Goal: Complete application form: Complete application form

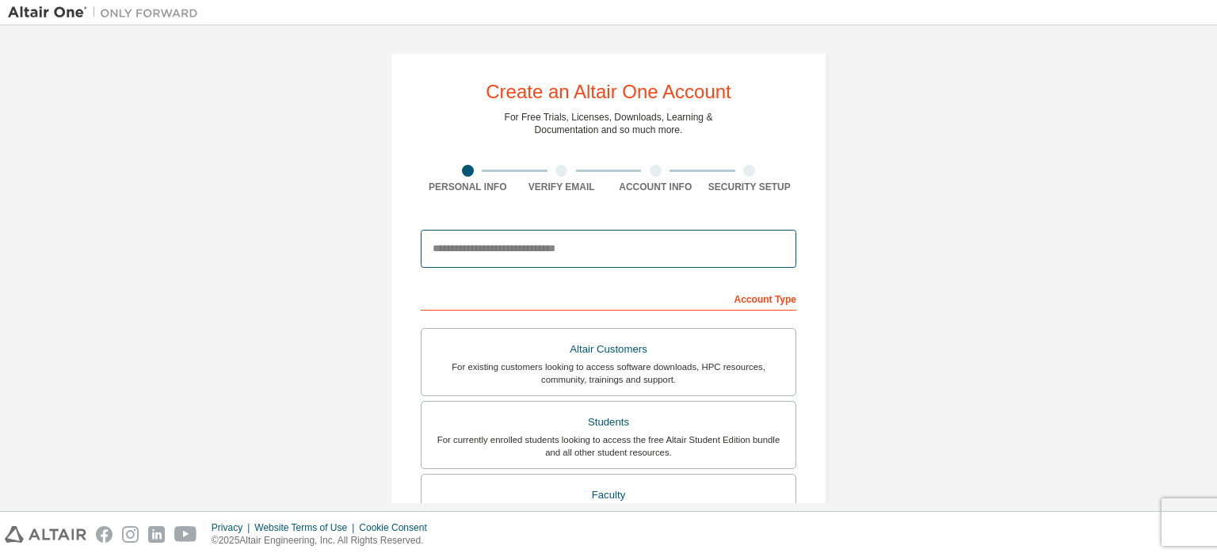
click at [626, 253] on input "email" at bounding box center [609, 249] width 376 height 38
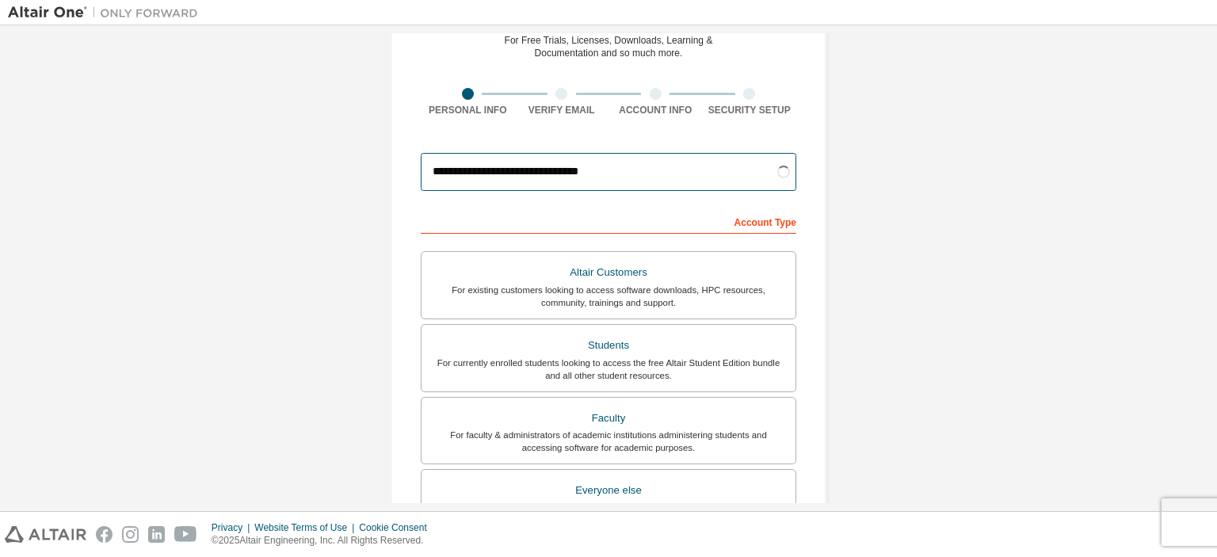
scroll to position [79, 0]
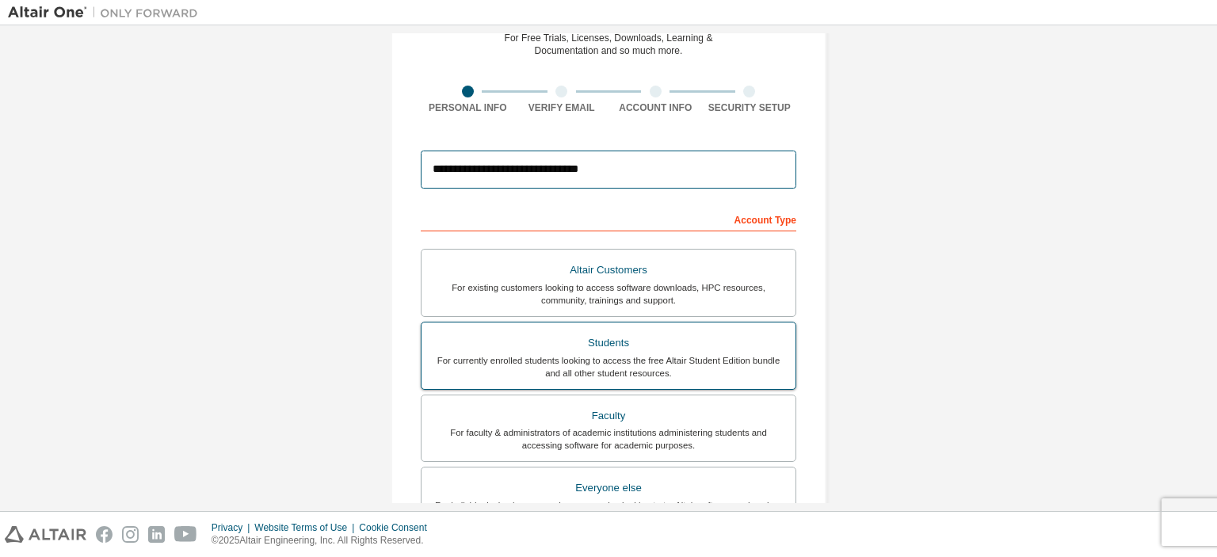
type input "**********"
click at [704, 366] on div "For currently enrolled students looking to access the free Altair Student Editi…" at bounding box center [608, 366] width 355 height 25
click at [691, 360] on div "For currently enrolled students looking to access the free Altair Student Editi…" at bounding box center [608, 366] width 355 height 25
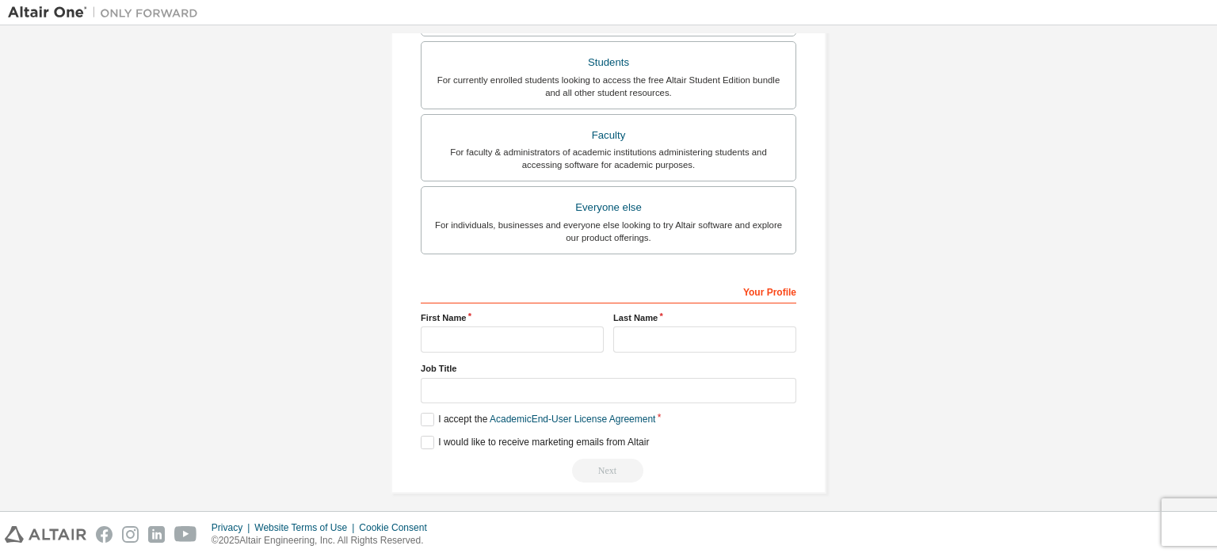
scroll to position [344, 0]
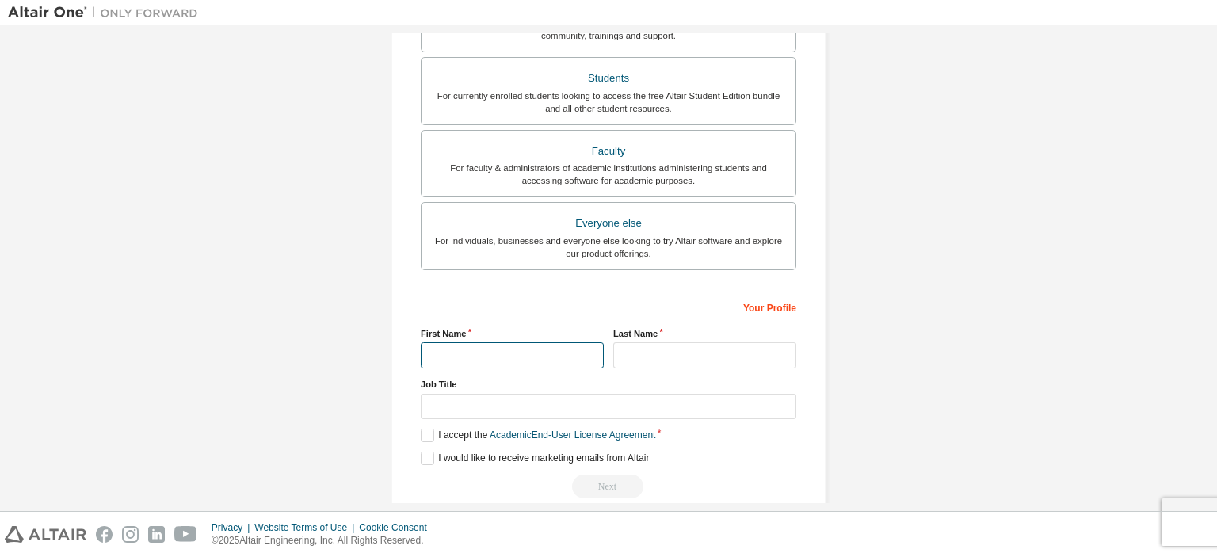
click at [498, 345] on input "text" at bounding box center [512, 355] width 183 height 26
type input "****"
click at [655, 357] on input "text" at bounding box center [704, 355] width 183 height 26
type input "*****"
click at [620, 402] on input "text" at bounding box center [609, 407] width 376 height 26
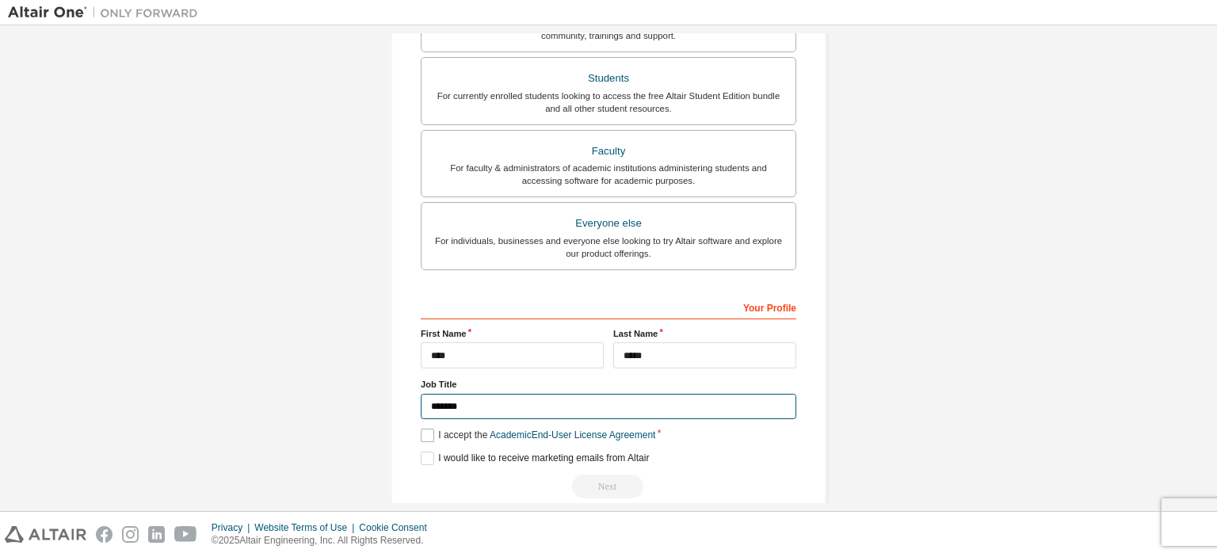
type input "*******"
click at [422, 429] on label "I accept the Academic End-User License Agreement" at bounding box center [538, 435] width 235 height 13
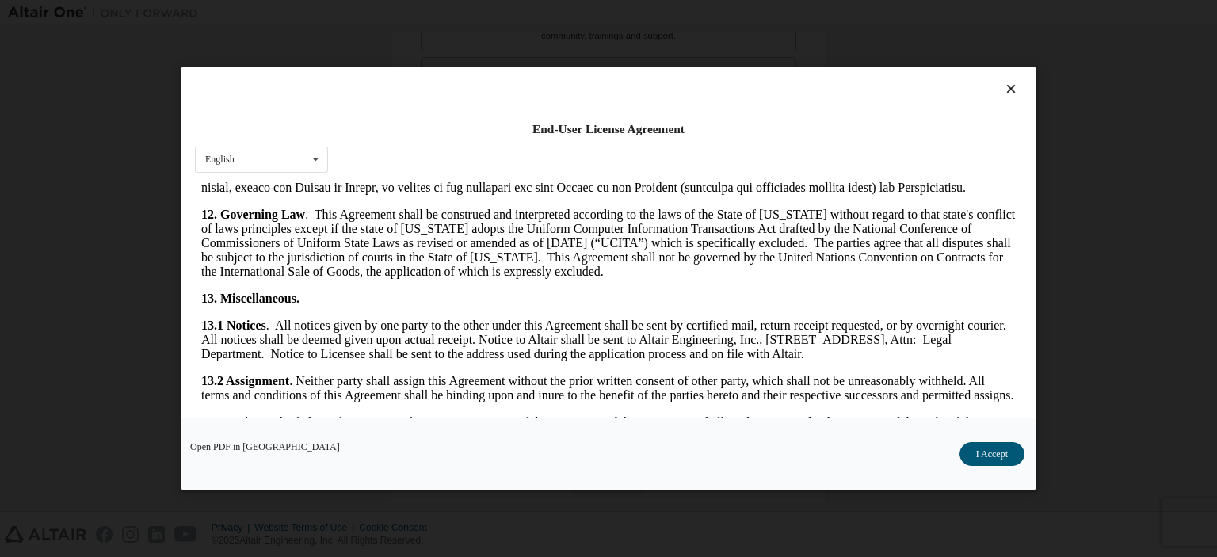
scroll to position [2443, 0]
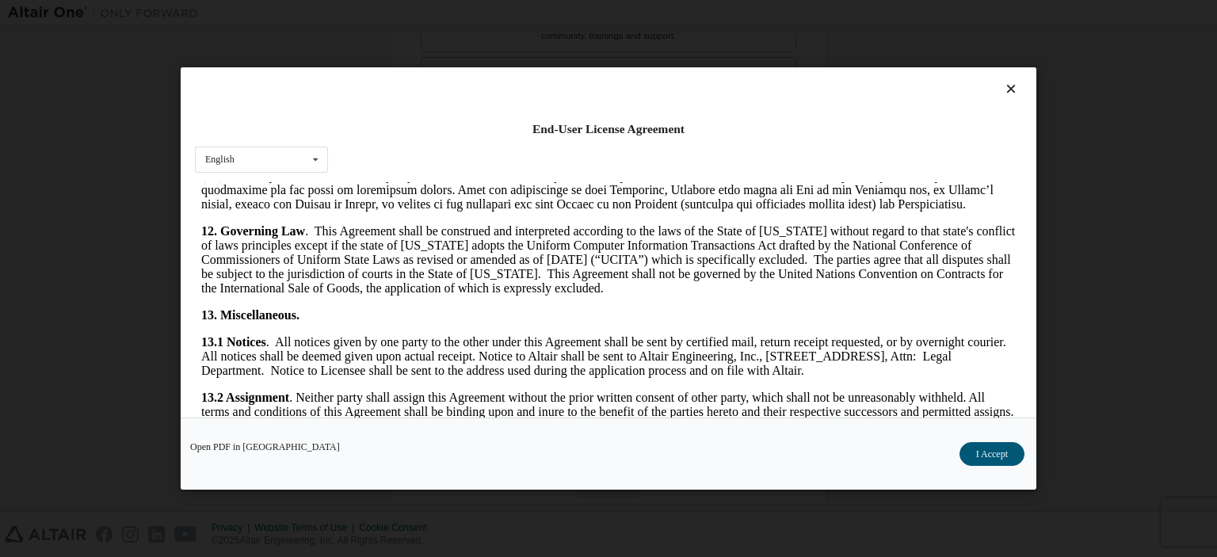
click at [1038, 372] on div "End-User License Agreement English English Open PDF in [GEOGRAPHIC_DATA] I Acce…" at bounding box center [608, 278] width 1217 height 557
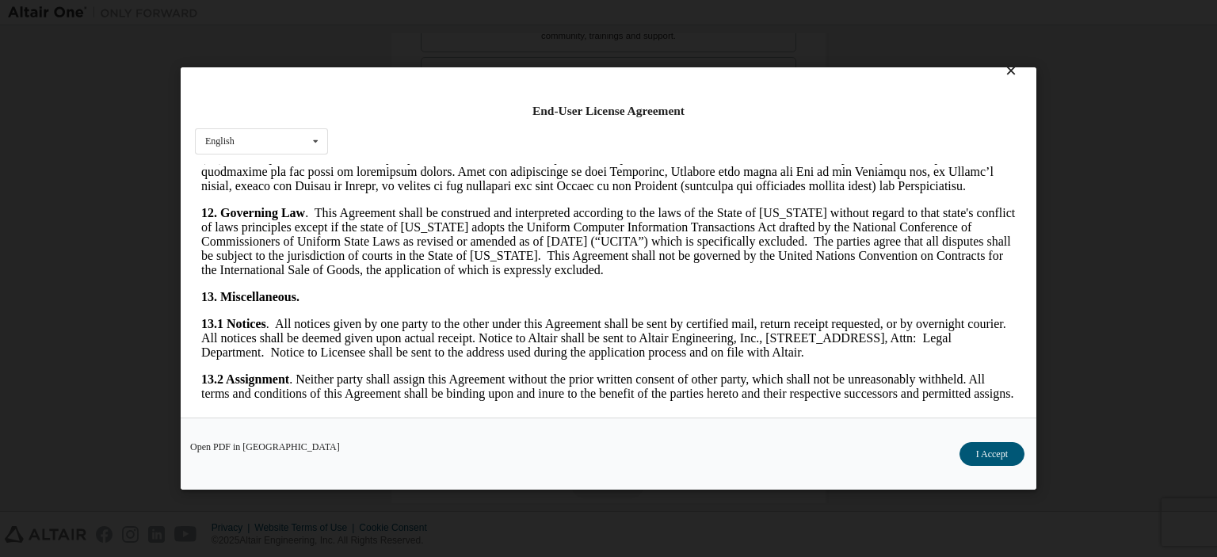
scroll to position [32, 0]
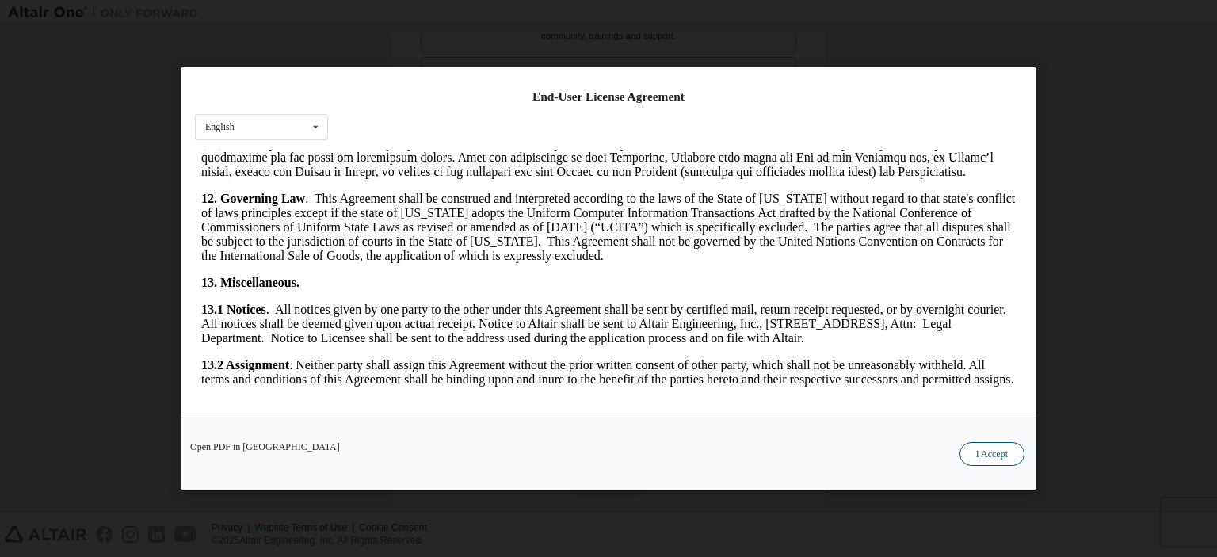
drag, startPoint x: 955, startPoint y: 437, endPoint x: 966, endPoint y: 443, distance: 12.4
click at [956, 437] on div "Open PDF in New Tab I Accept" at bounding box center [609, 454] width 856 height 72
click at [966, 443] on button "I Accept" at bounding box center [992, 454] width 65 height 24
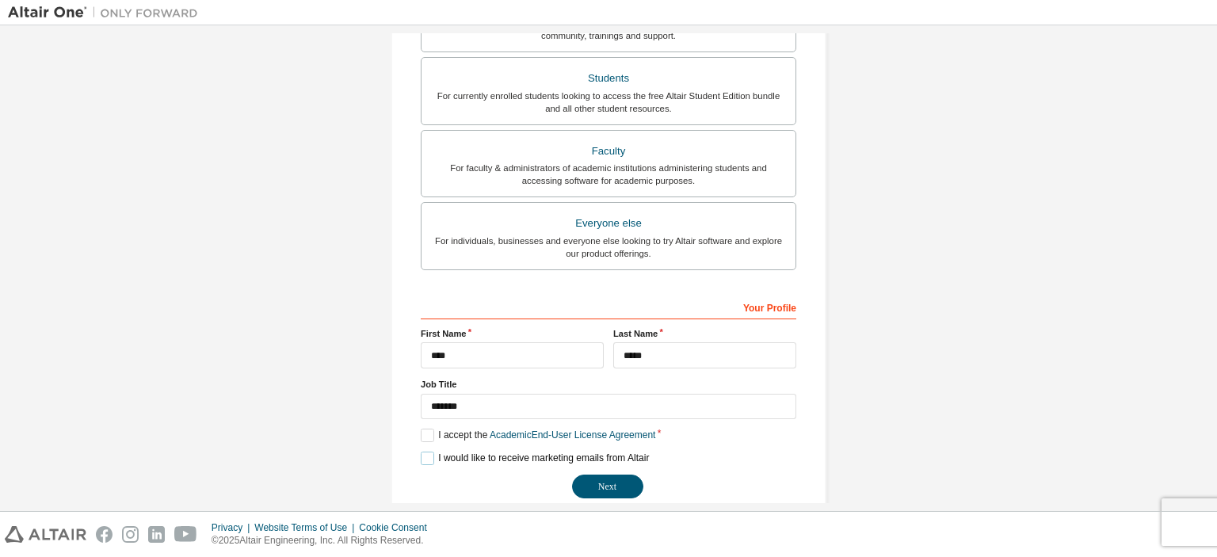
click at [421, 461] on label "I would like to receive marketing emails from Altair" at bounding box center [535, 458] width 228 height 13
click at [580, 478] on button "Next" at bounding box center [607, 487] width 71 height 24
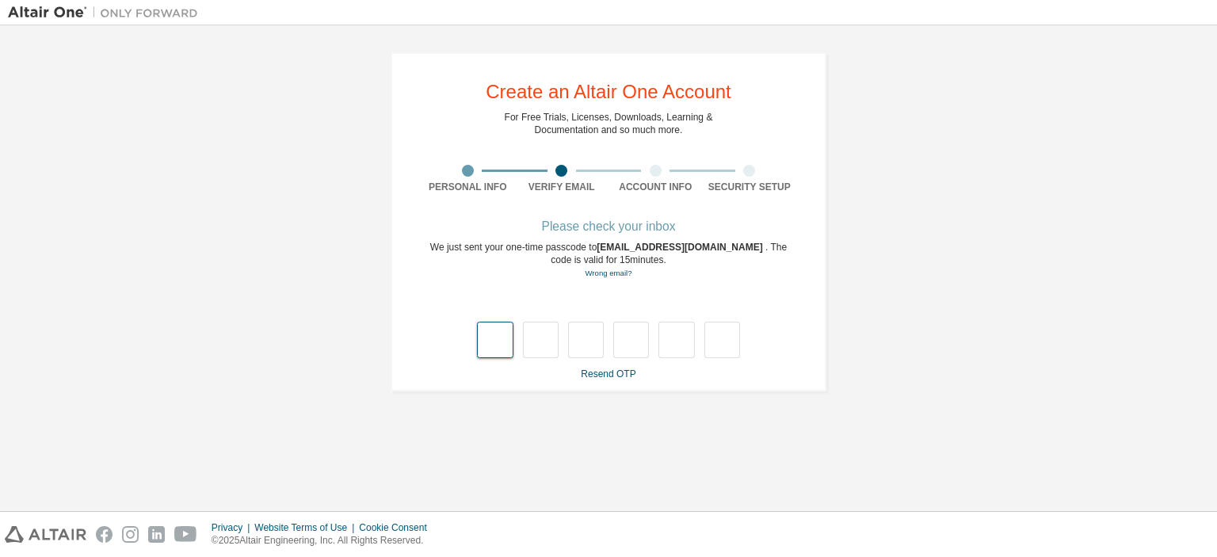
type input "*"
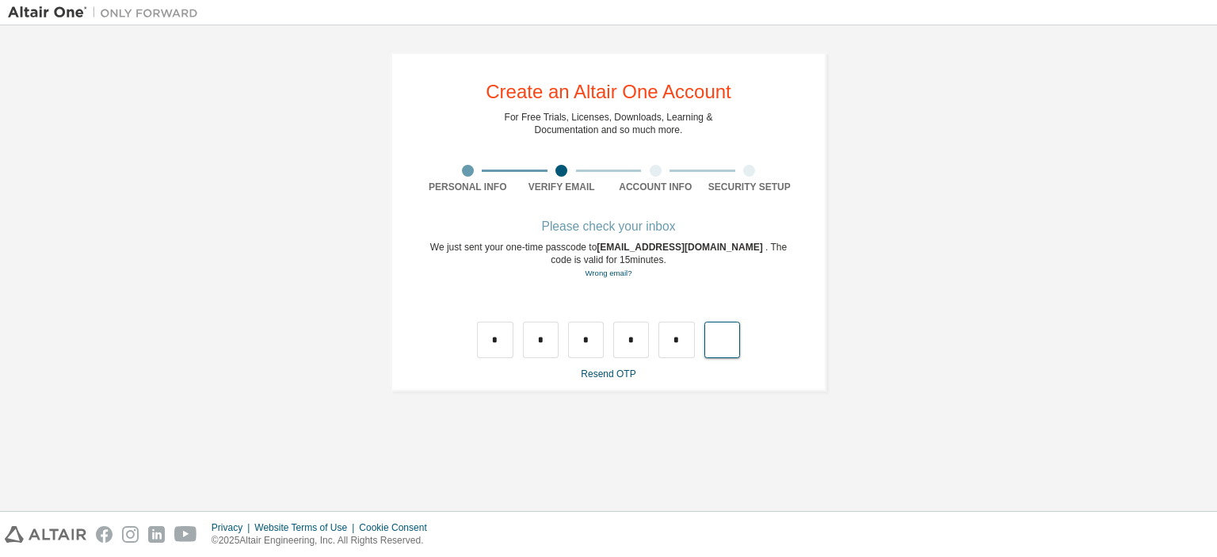
type input "*"
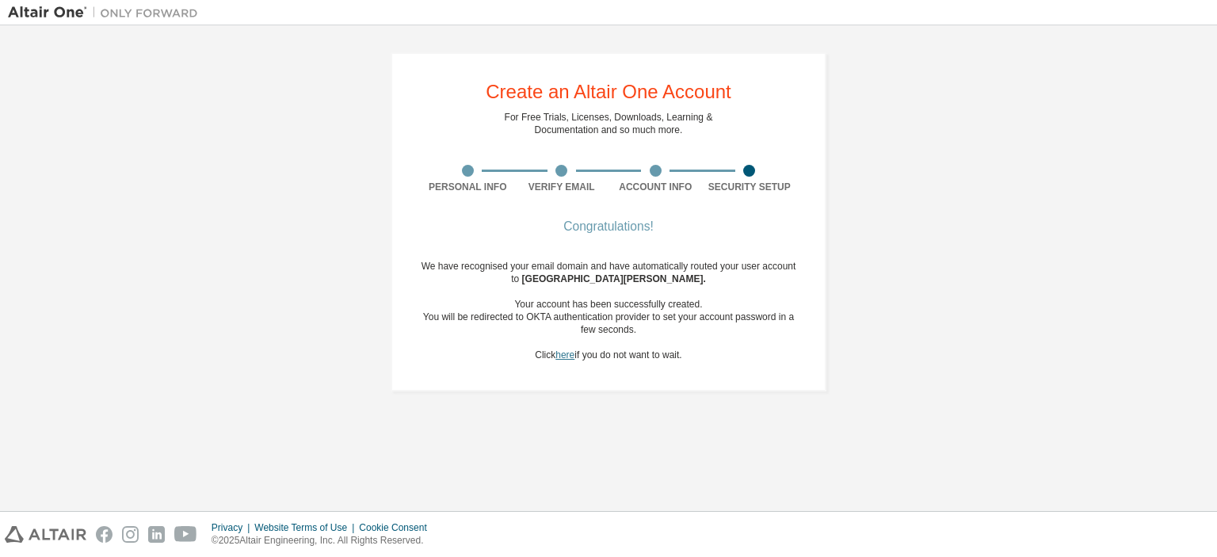
click at [563, 357] on link "here" at bounding box center [564, 354] width 19 height 11
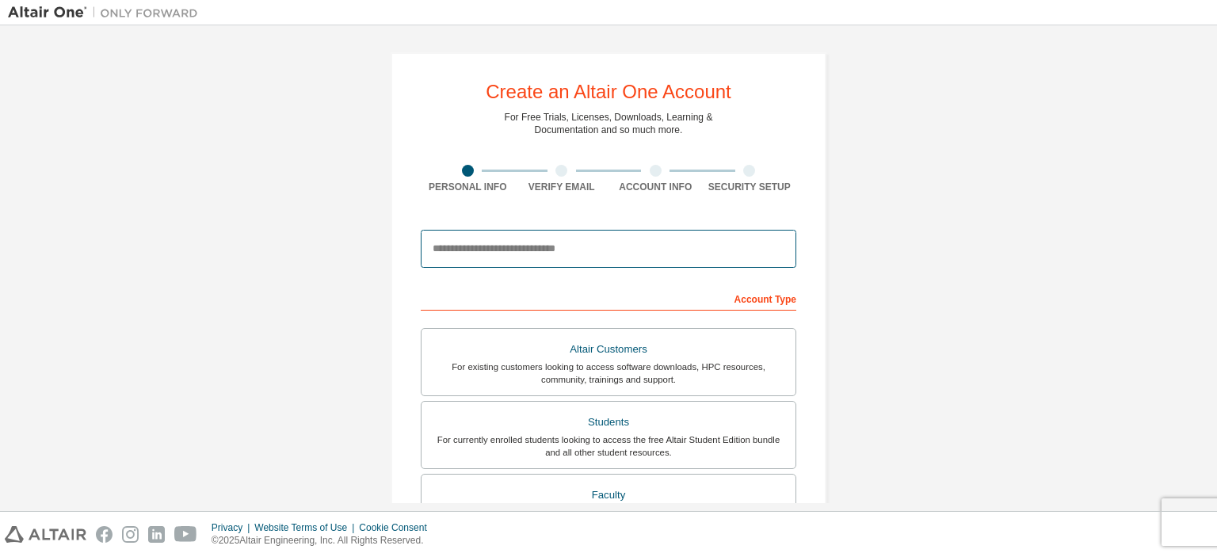
click at [735, 238] on input "email" at bounding box center [609, 249] width 376 height 38
